Goal: Task Accomplishment & Management: Use online tool/utility

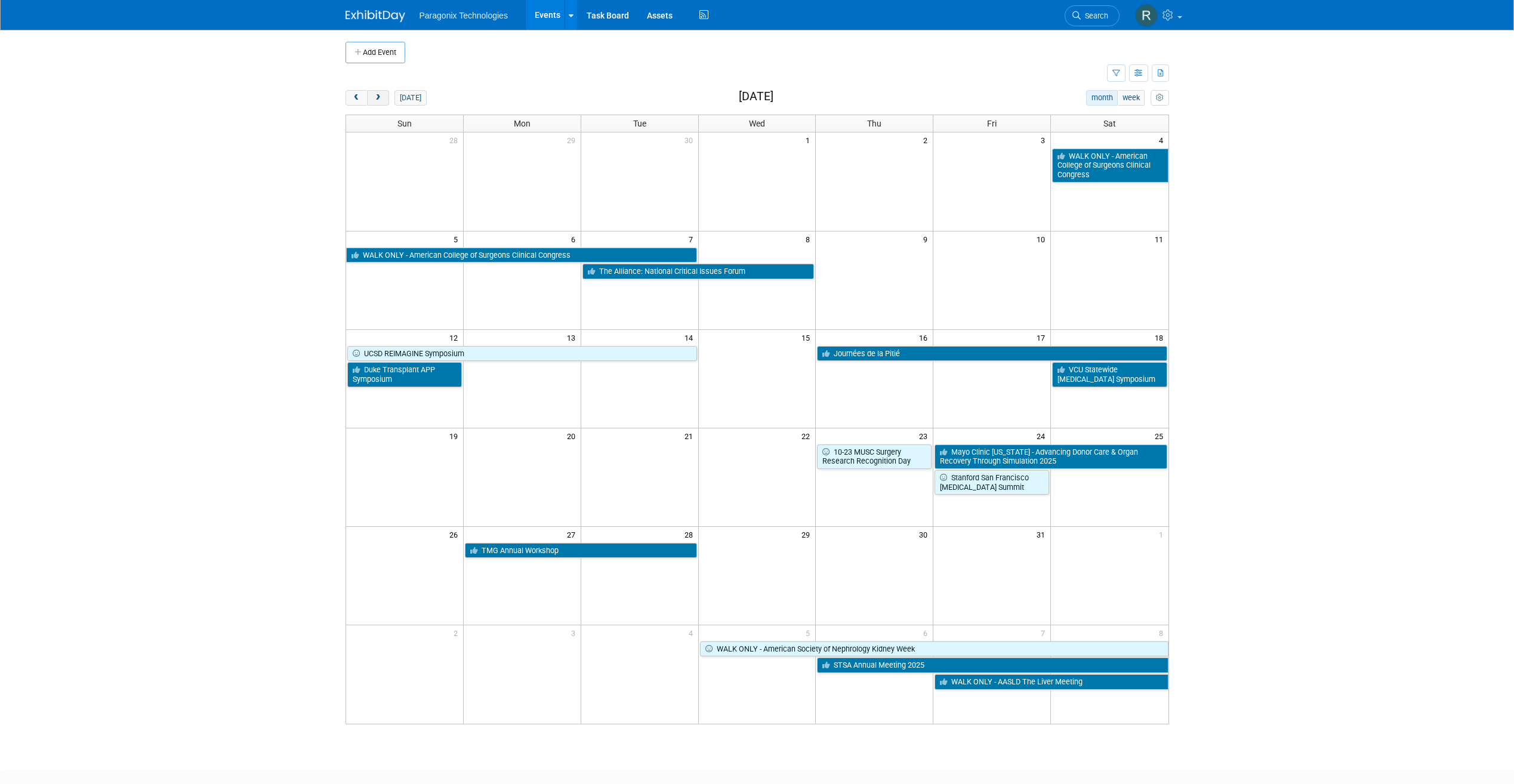
click at [378, 101] on span "next" at bounding box center [378, 98] width 9 height 8
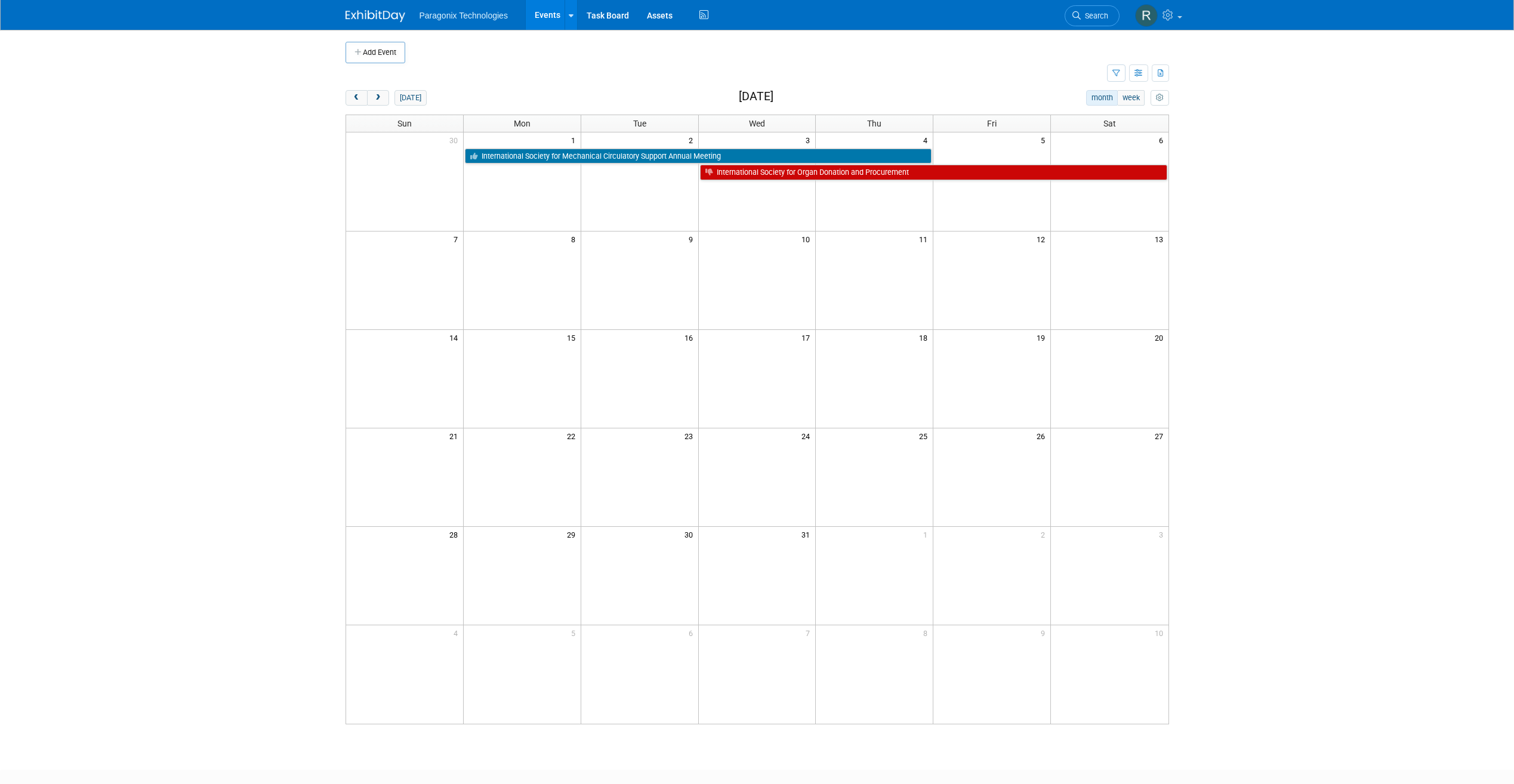
click at [337, 92] on div "Add Event New Event Duplicate Event Warning There is another event in your work…" at bounding box center [758, 389] width 841 height 718
click at [348, 97] on button "prev" at bounding box center [357, 98] width 22 height 16
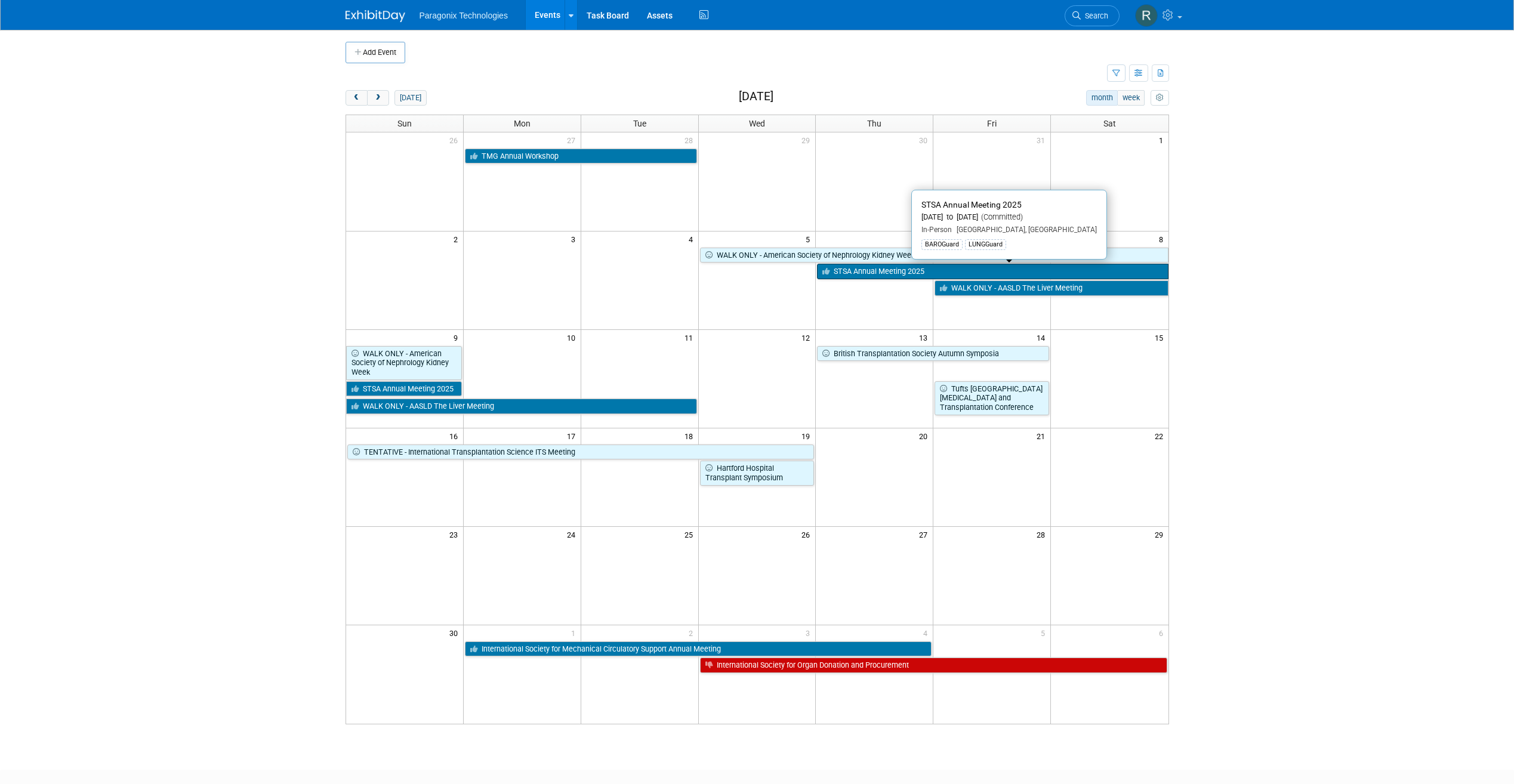
click at [888, 273] on link "STSA Annual Meeting 2025" at bounding box center [993, 271] width 351 height 16
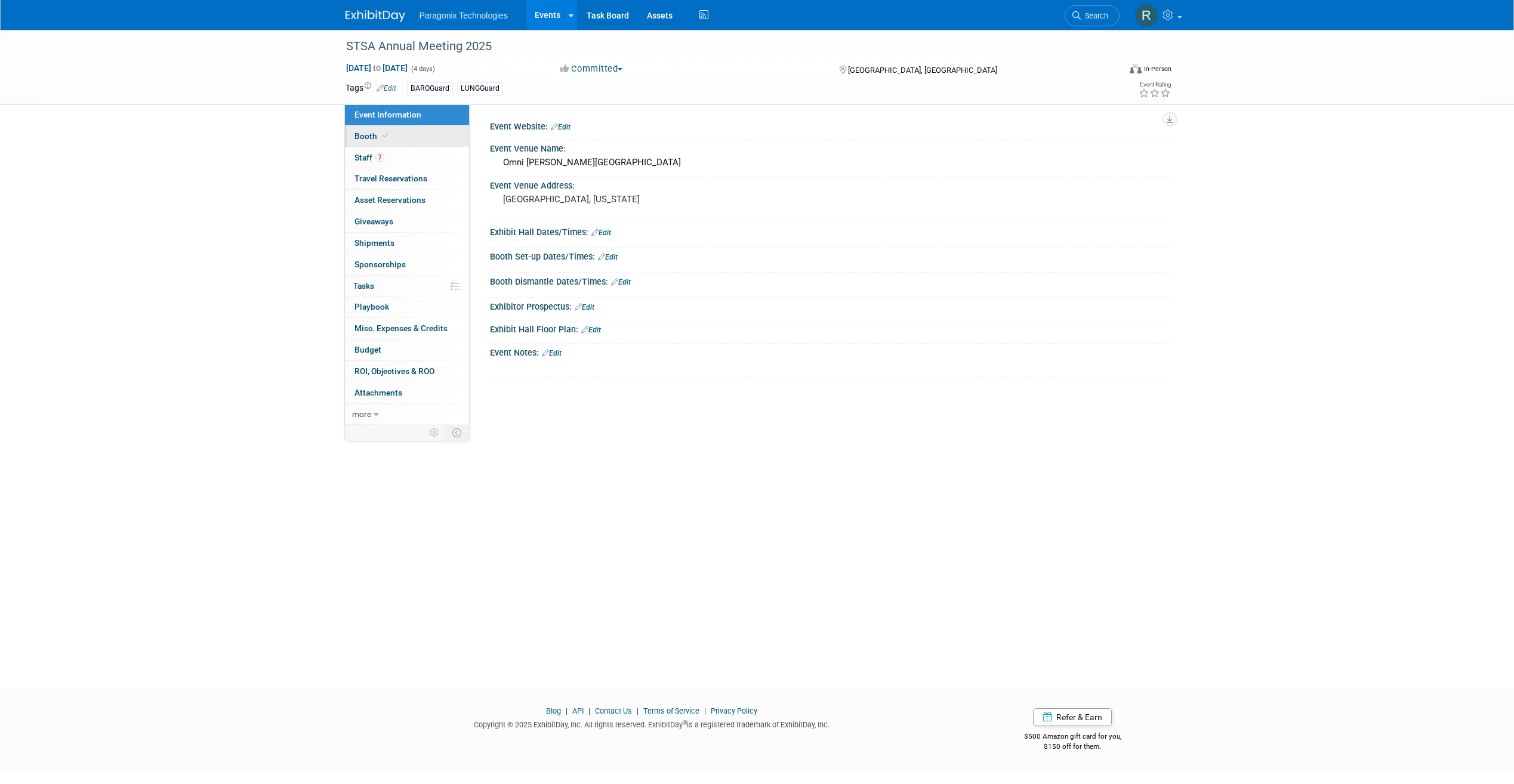
click at [390, 133] on link "Booth" at bounding box center [407, 136] width 124 height 21
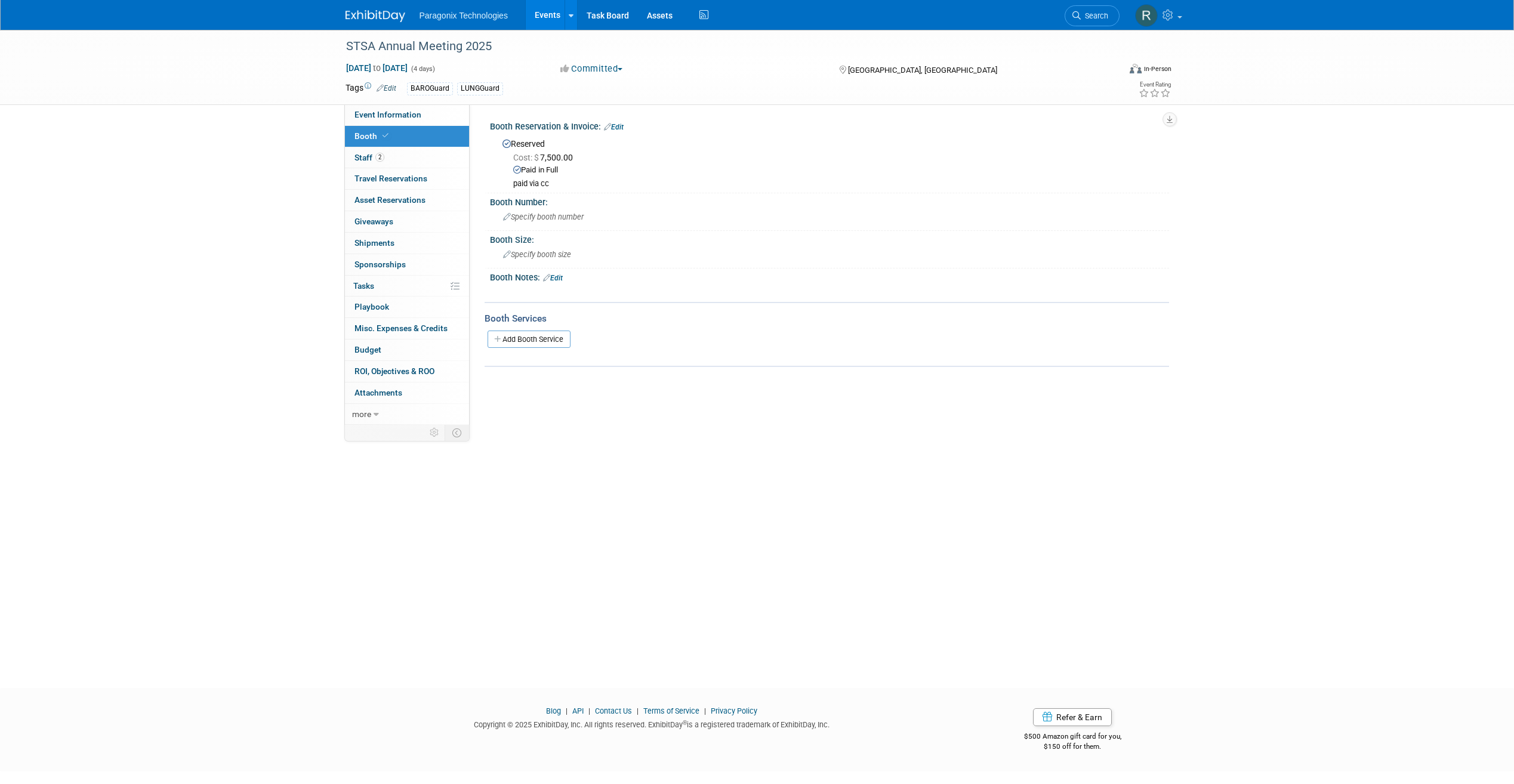
click at [547, 16] on link "Events" at bounding box center [548, 15] width 44 height 30
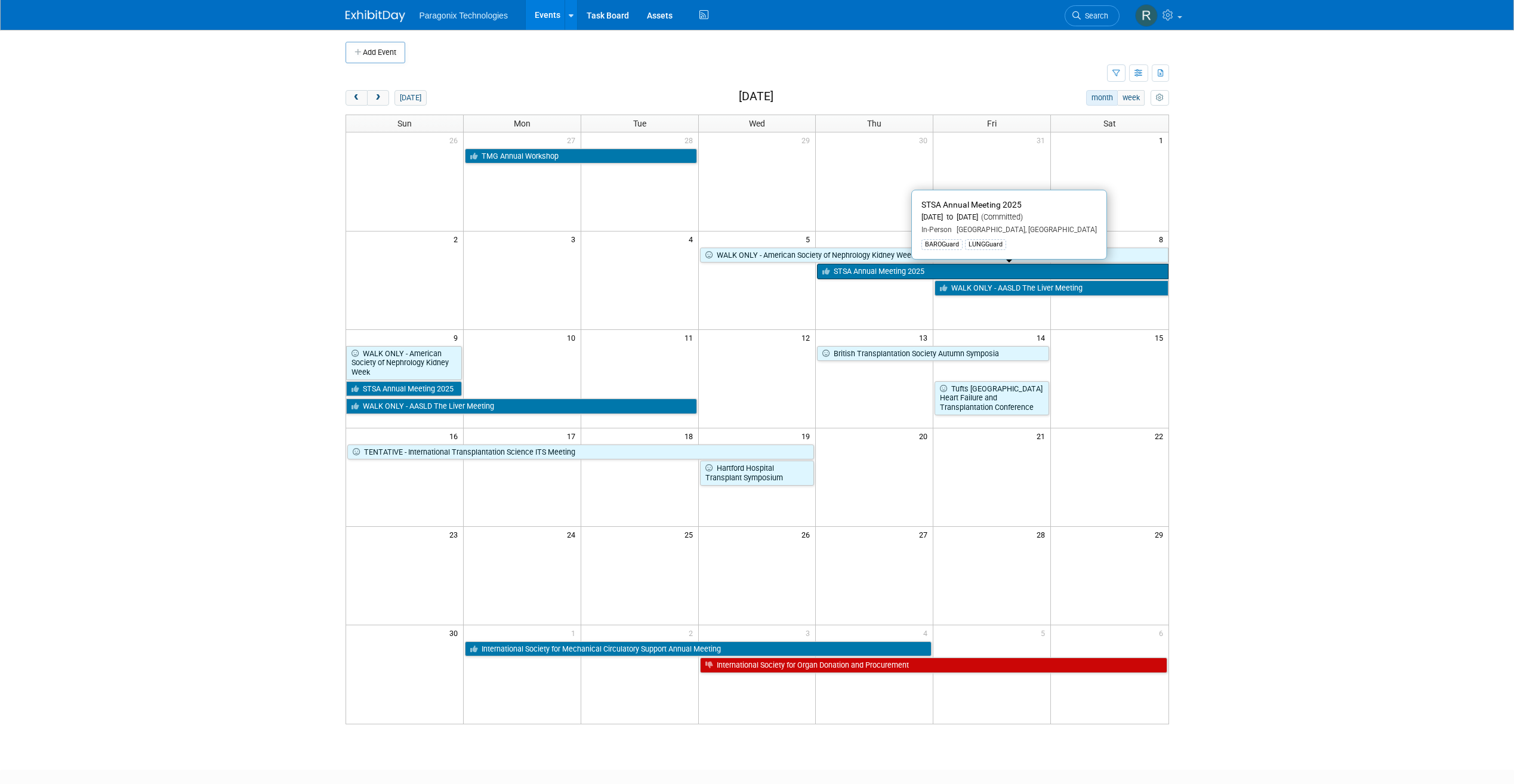
click at [901, 269] on link "STSA Annual Meeting 2025" at bounding box center [993, 271] width 351 height 16
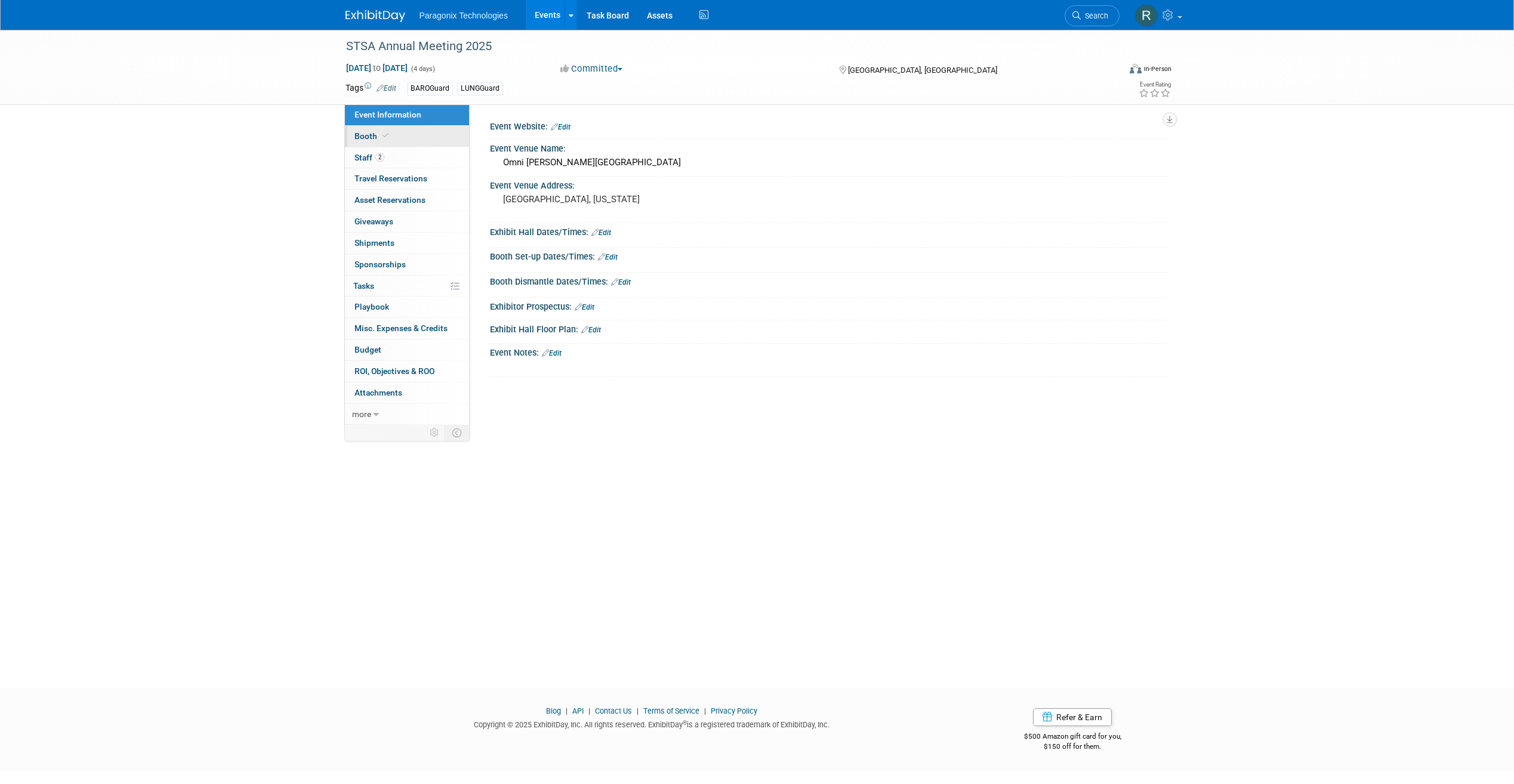
click at [388, 136] on span at bounding box center [385, 136] width 10 height 9
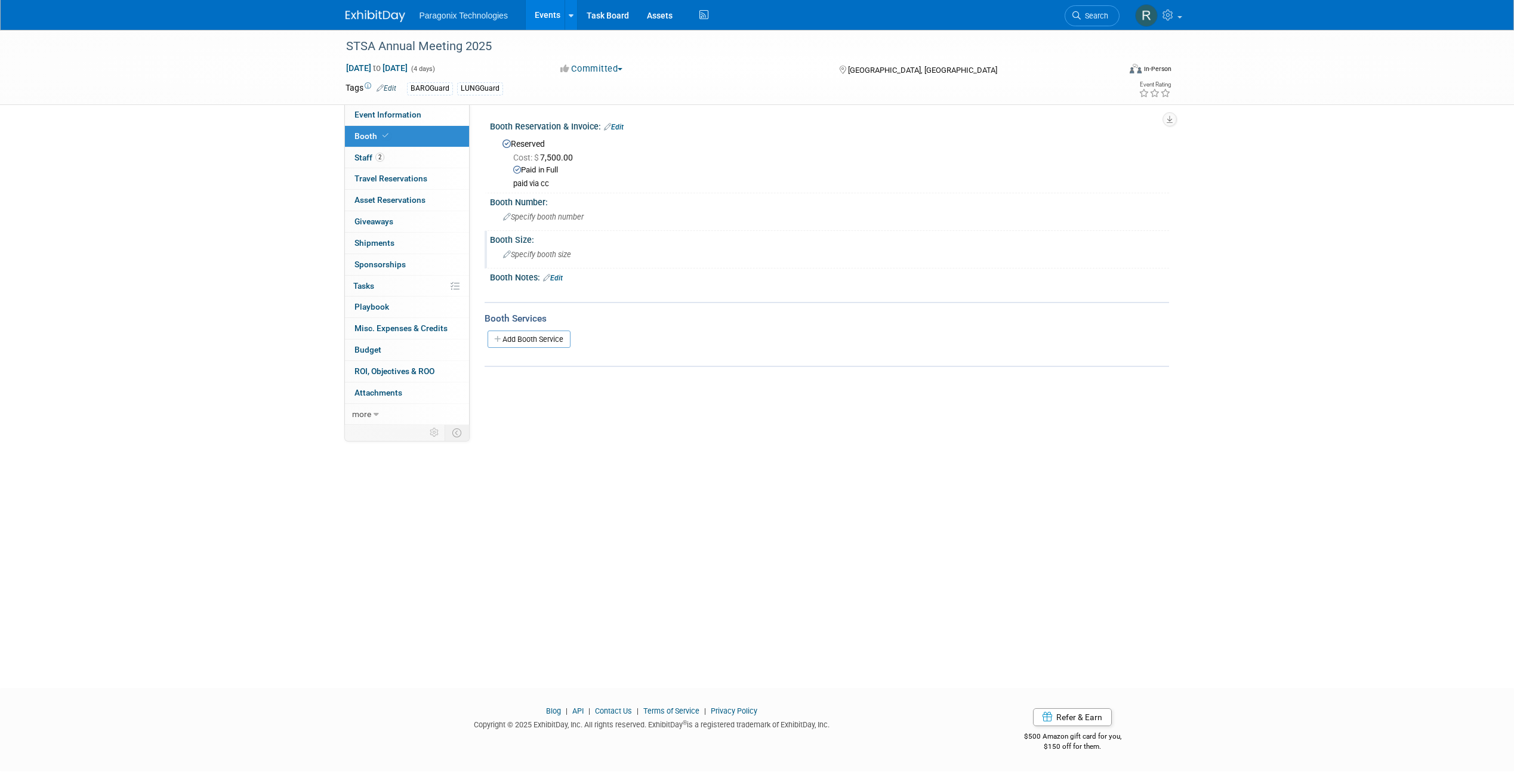
click at [538, 251] on span "Specify booth size" at bounding box center [537, 254] width 68 height 9
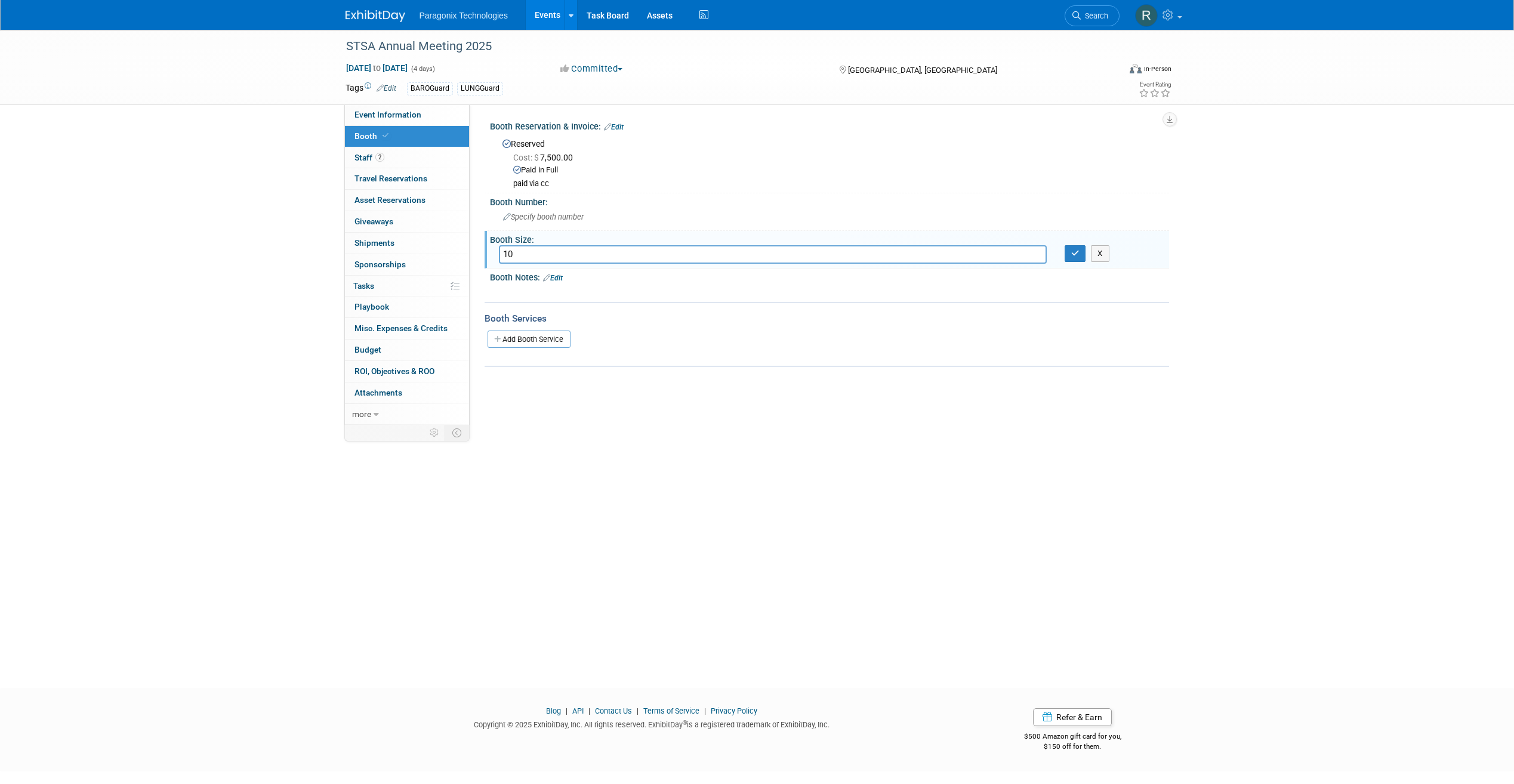
type input "1"
type input "9"
click at [538, 251] on input "8x10 booth" at bounding box center [773, 254] width 548 height 18
type input "8x10 Booth"
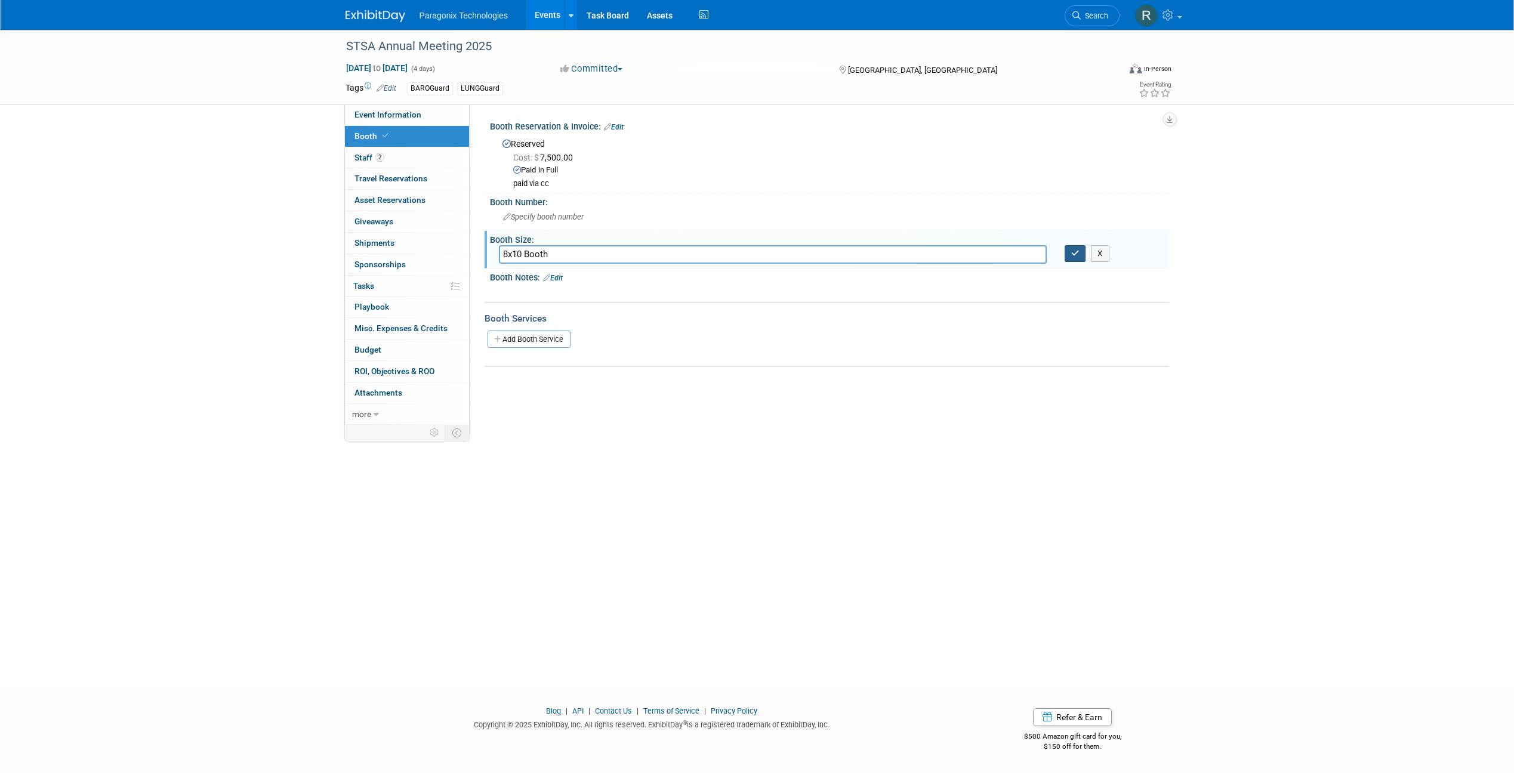
click at [1066, 253] on button "button" at bounding box center [1075, 254] width 22 height 17
